Goal: Use online tool/utility

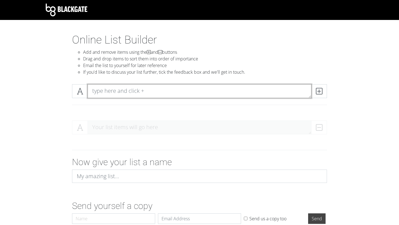
click at [148, 94] on textarea at bounding box center [199, 91] width 224 height 14
type textarea "[GEOGRAPHIC_DATA]"
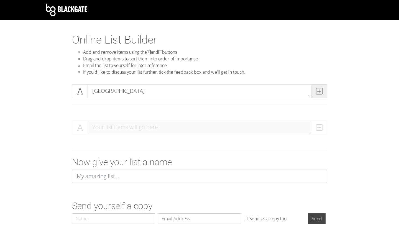
click at [318, 88] on icon at bounding box center [318, 91] width 6 height 6
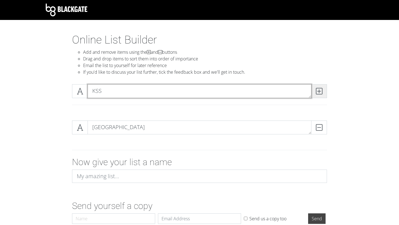
type textarea "KSS"
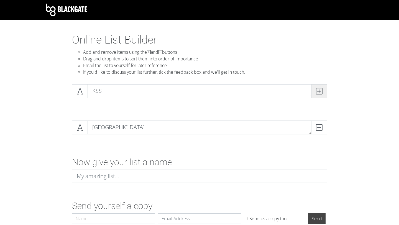
click at [320, 89] on icon at bounding box center [318, 91] width 6 height 6
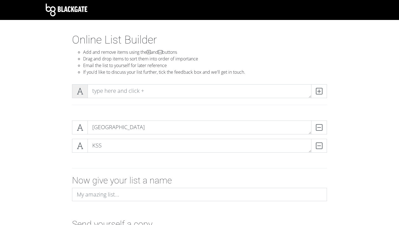
click at [83, 93] on icon at bounding box center [80, 91] width 6 height 6
click at [81, 96] on span at bounding box center [80, 91] width 16 height 14
click at [81, 95] on span at bounding box center [80, 91] width 16 height 14
click at [78, 95] on span at bounding box center [80, 91] width 16 height 14
click at [83, 128] on span at bounding box center [80, 127] width 16 height 14
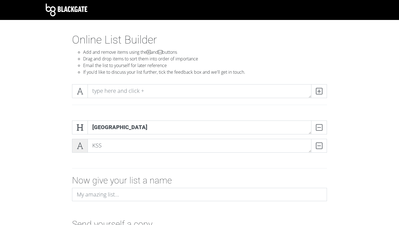
click at [83, 148] on span at bounding box center [80, 146] width 16 height 14
click at [79, 129] on icon at bounding box center [80, 128] width 6 height 6
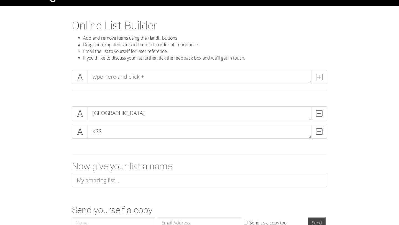
scroll to position [14, 0]
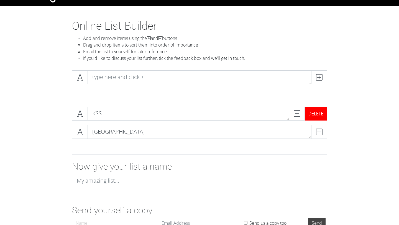
click at [320, 112] on div "DELETE" at bounding box center [315, 114] width 22 height 14
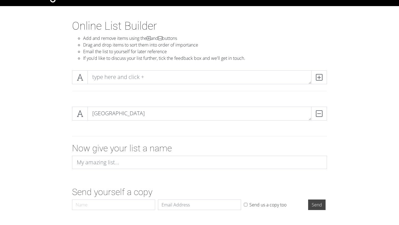
scroll to position [30, 0]
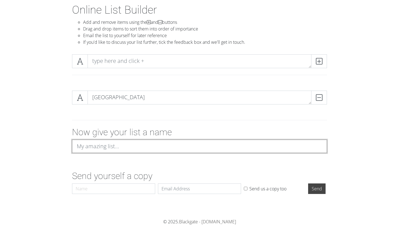
click at [137, 143] on input at bounding box center [199, 145] width 255 height 13
type input "UKFPO"
click at [308, 183] on input "Send" at bounding box center [316, 188] width 17 height 11
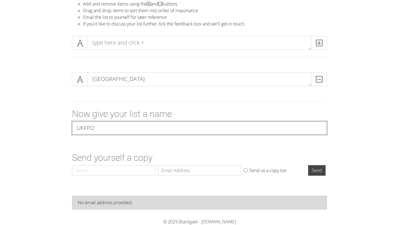
scroll to position [0, 0]
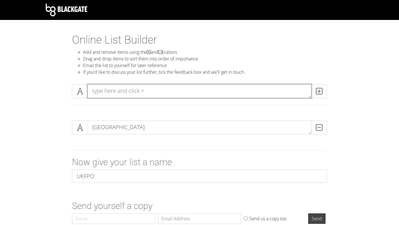
click at [138, 97] on textarea at bounding box center [199, 91] width 224 height 14
type textarea "KSS"
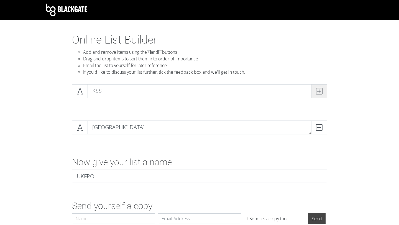
click at [315, 88] on span at bounding box center [319, 91] width 16 height 14
